Goal: Information Seeking & Learning: Learn about a topic

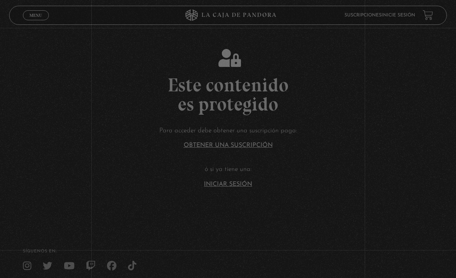
scroll to position [59, 0]
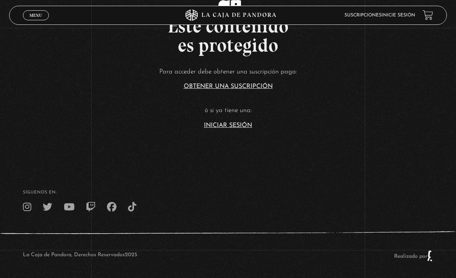
click at [241, 128] on link "Iniciar Sesión" at bounding box center [228, 125] width 48 height 6
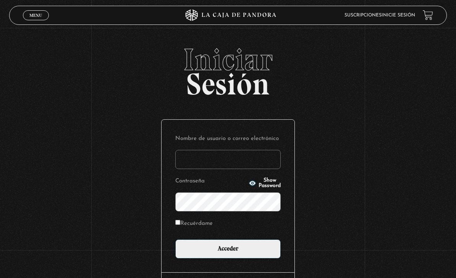
type input "Kim M"
click at [228, 253] on input "Acceder" at bounding box center [227, 248] width 105 height 19
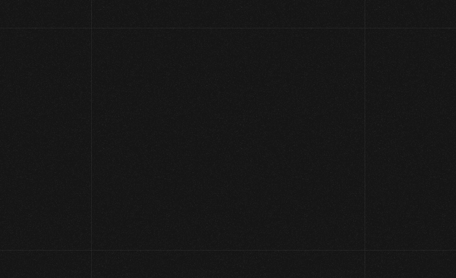
click at [201, 255] on link at bounding box center [242, 255] width 456 height 278
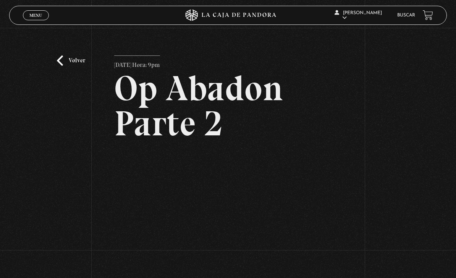
click at [57, 66] on link "Volver" at bounding box center [71, 60] width 28 height 10
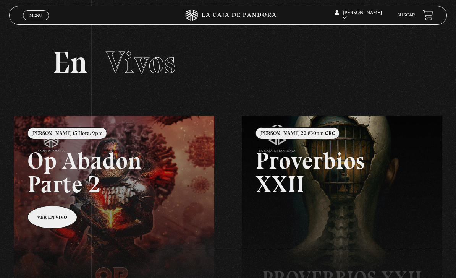
click at [36, 16] on span "Menu" at bounding box center [35, 15] width 13 height 5
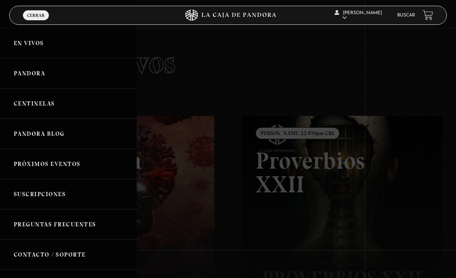
click at [31, 110] on link "Centinelas" at bounding box center [68, 103] width 137 height 30
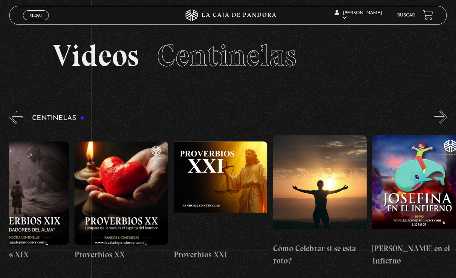
scroll to position [0, 2123]
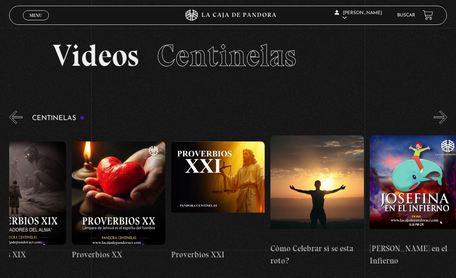
click at [204, 180] on figure at bounding box center [218, 192] width 94 height 103
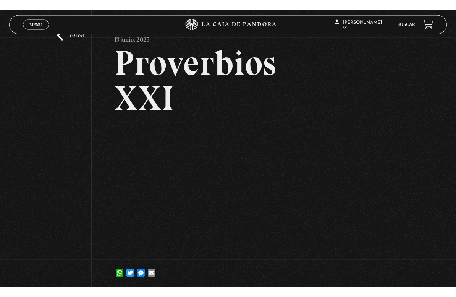
scroll to position [9, 0]
